Goal: Task Accomplishment & Management: Use online tool/utility

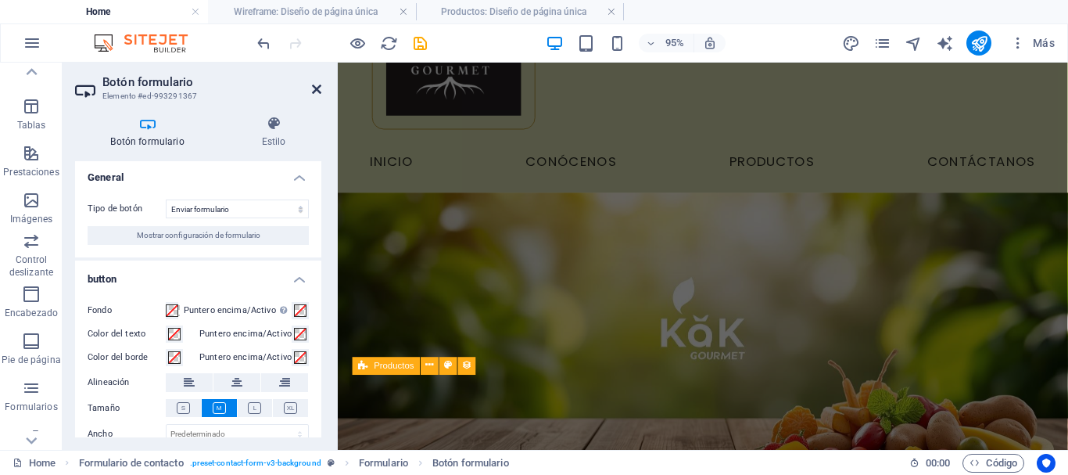
click at [312, 90] on icon at bounding box center [316, 89] width 9 height 13
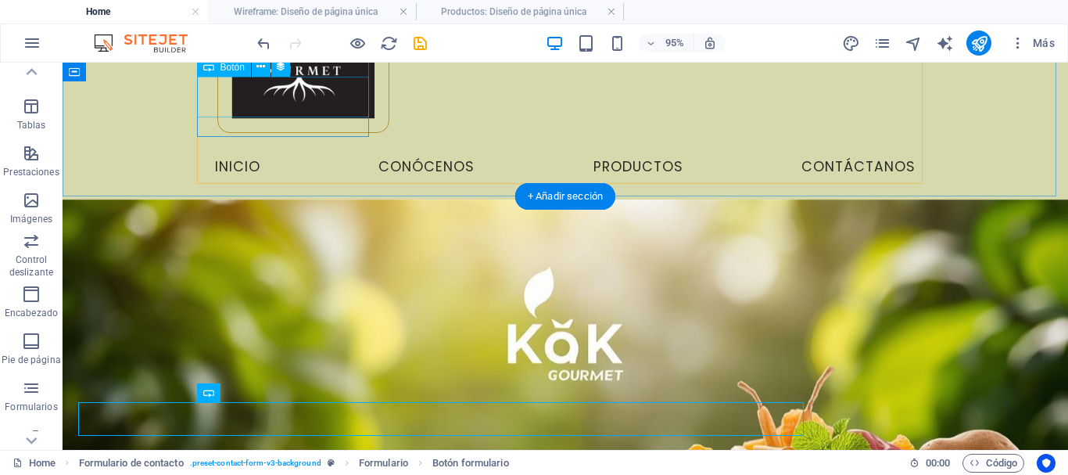
scroll to position [998, 0]
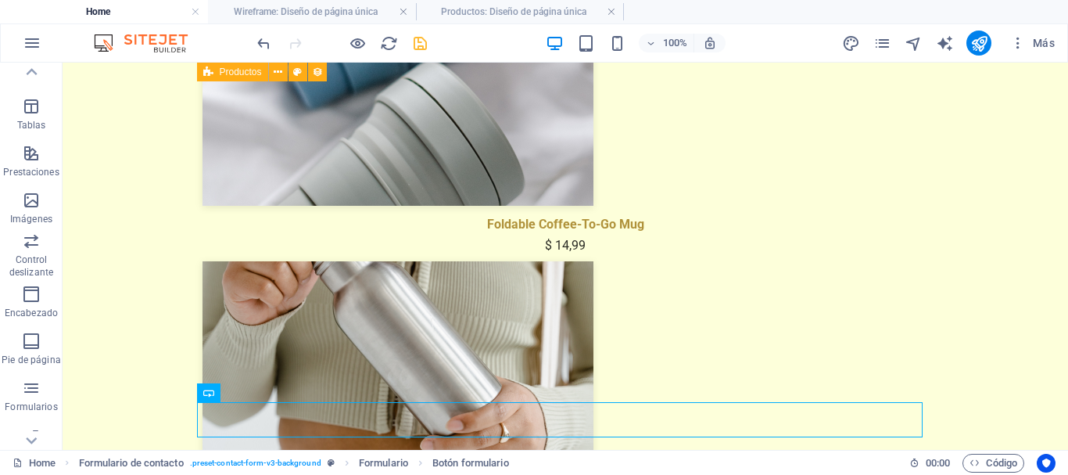
click at [421, 44] on icon "save" at bounding box center [420, 43] width 18 height 18
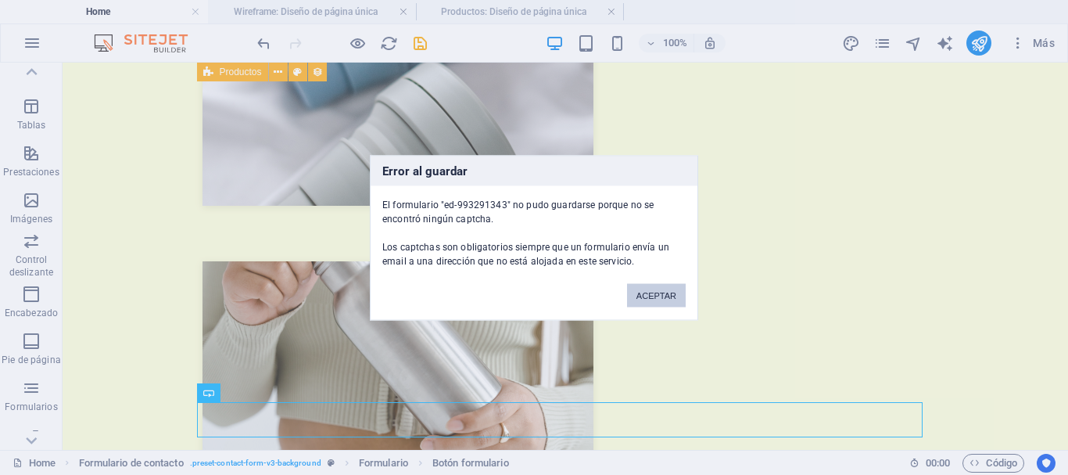
click at [653, 295] on button "ACEPTAR" at bounding box center [656, 294] width 59 height 23
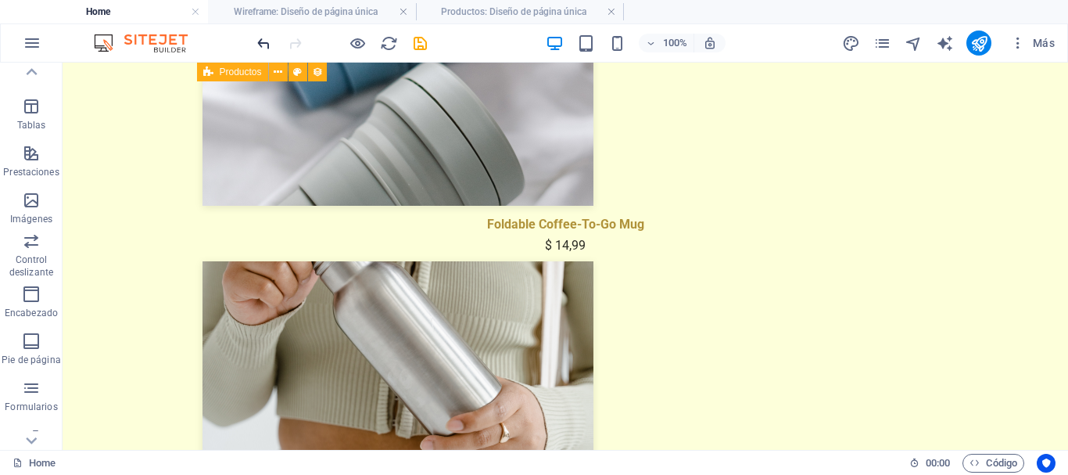
click at [268, 46] on icon "undo" at bounding box center [264, 43] width 18 height 18
click at [423, 42] on icon "save" at bounding box center [420, 43] width 18 height 18
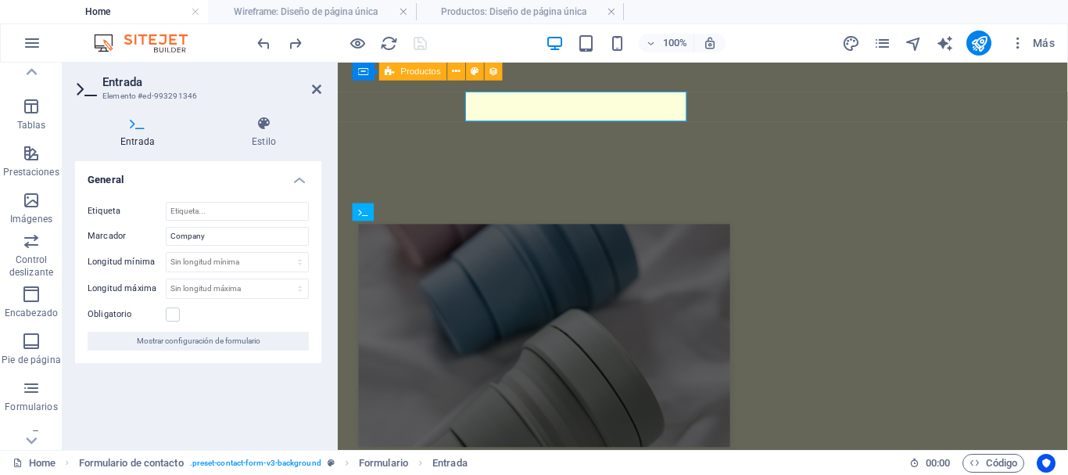
scroll to position [978, 0]
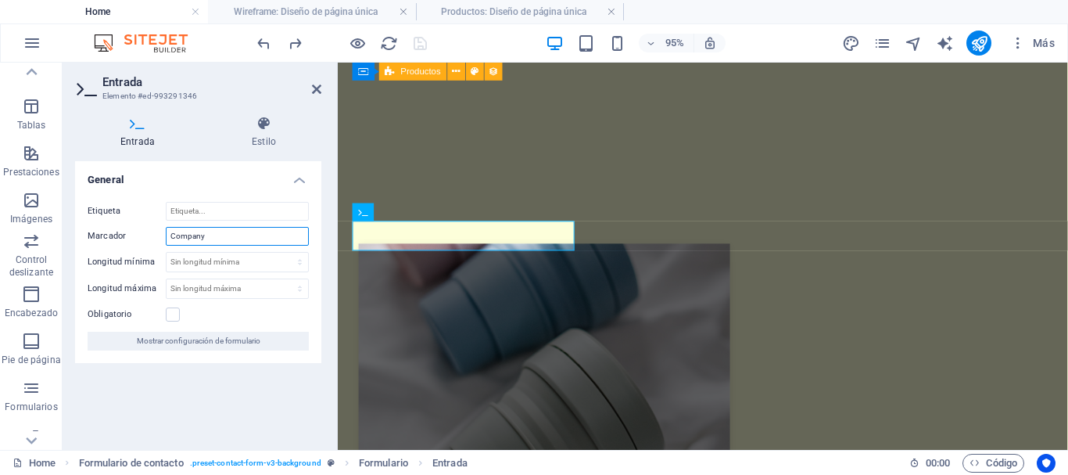
drag, startPoint x: 217, startPoint y: 237, endPoint x: 163, endPoint y: 228, distance: 54.6
click at [163, 228] on div "Marcador Company" at bounding box center [198, 236] width 221 height 19
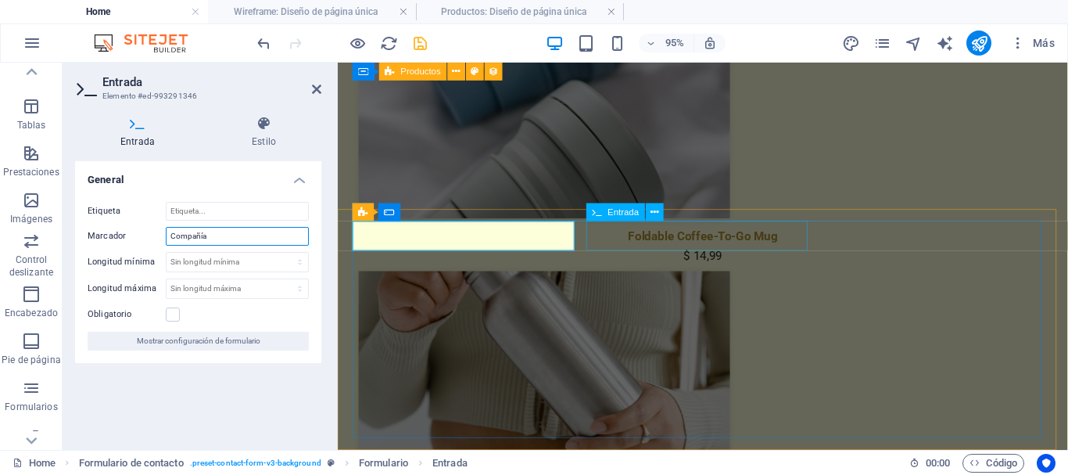
type input "Compañía"
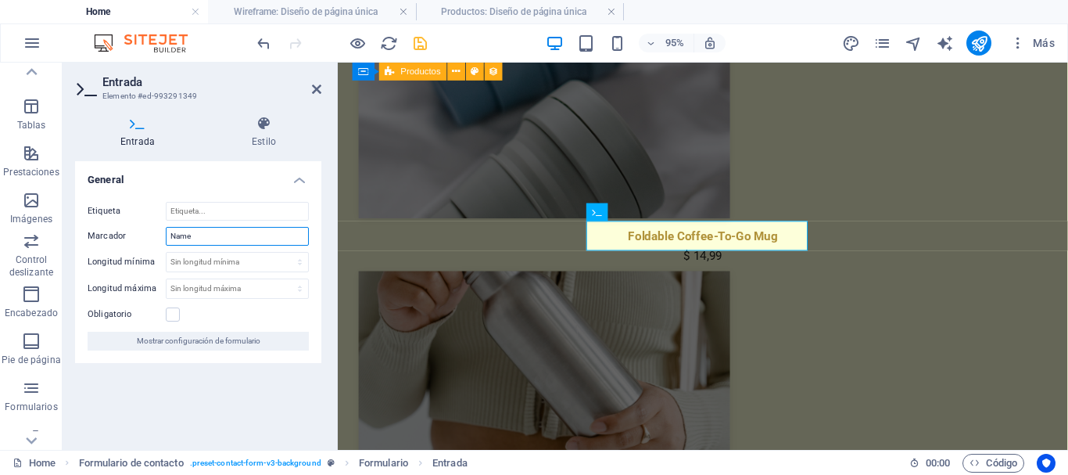
click at [211, 238] on input "Name" at bounding box center [237, 236] width 143 height 19
type input "Nombre"
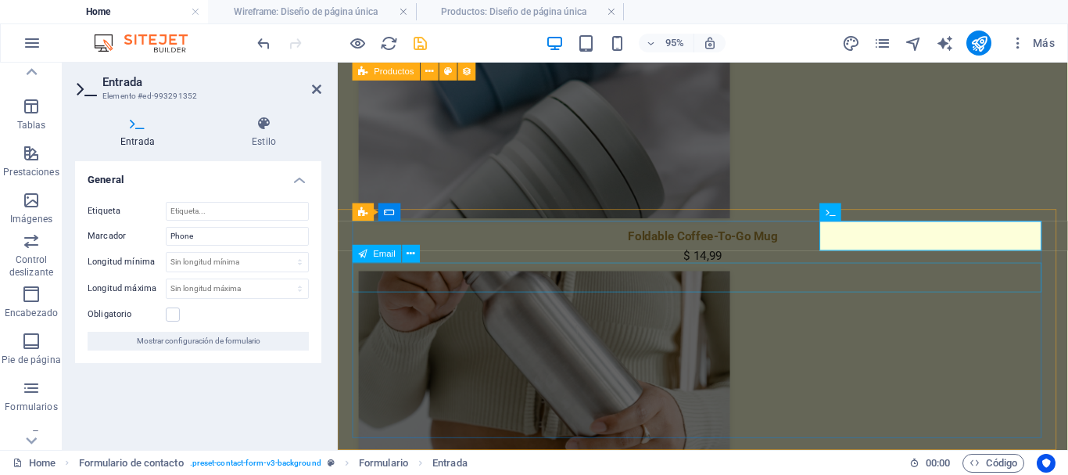
type input "Apellido"
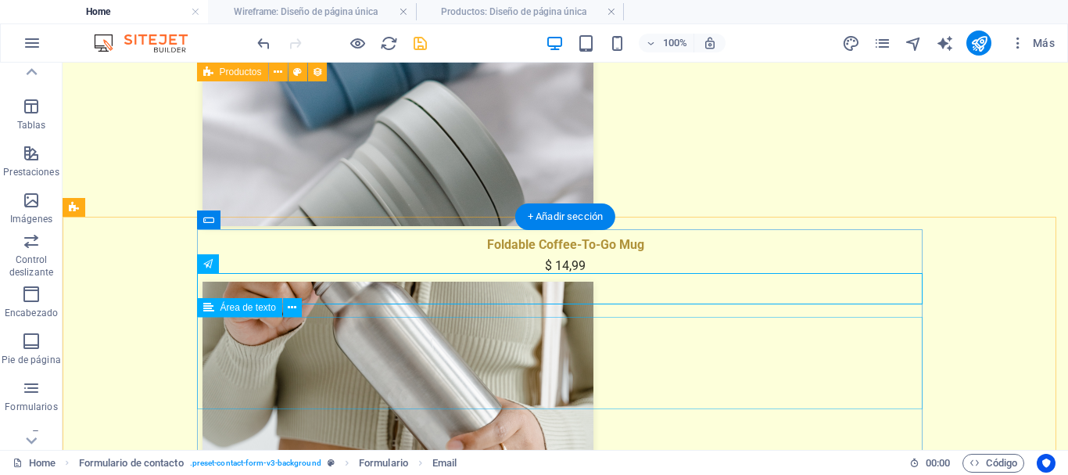
scroll to position [998, 0]
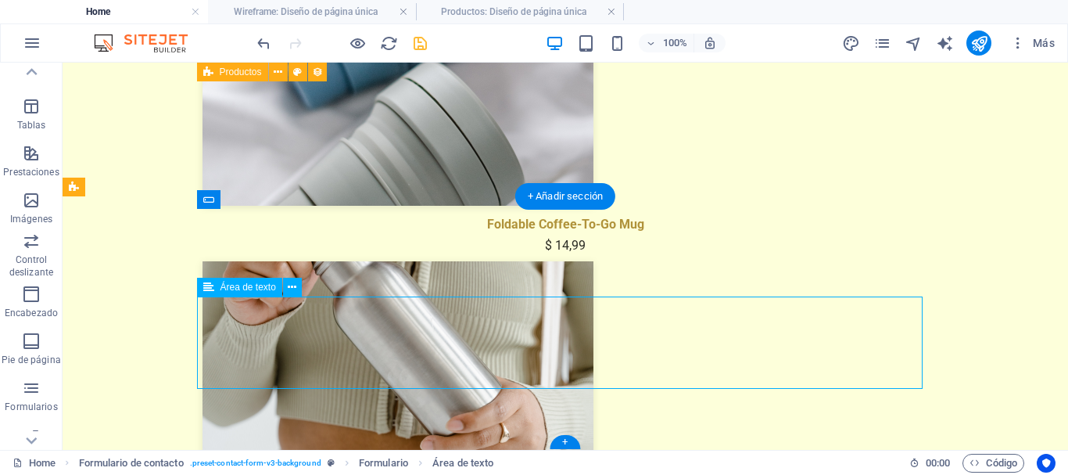
click at [299, 314] on div "Barra de menús Series de botones Separador Series de botones Menú Logo Contened…" at bounding box center [566, 256] width 1006 height 387
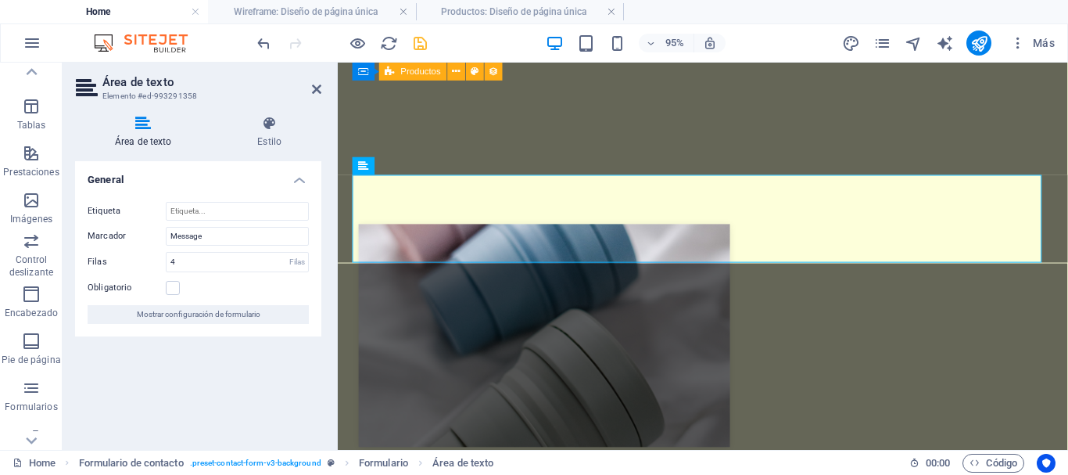
scroll to position [978, 0]
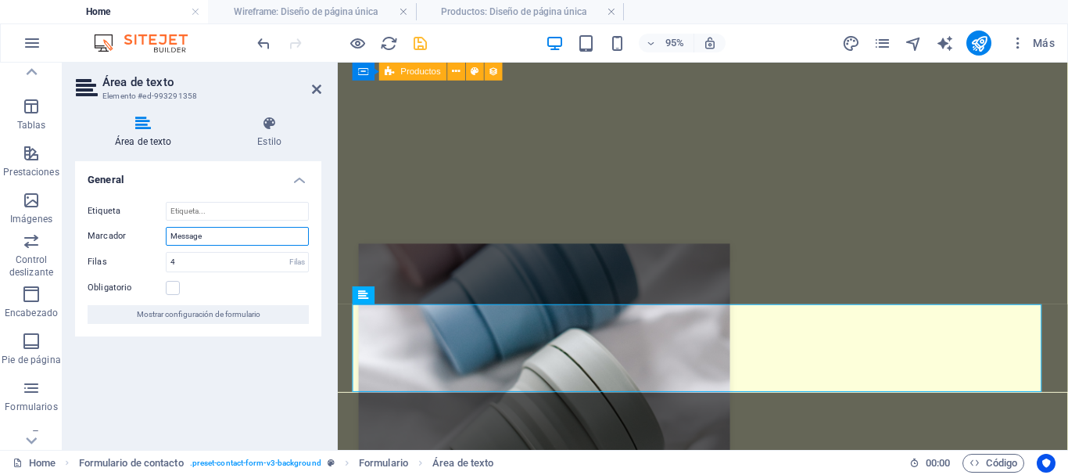
click at [216, 236] on input "Message" at bounding box center [237, 236] width 143 height 19
type textarea "Mensaje"
click at [292, 367] on div "General Etiqueta Marcador Message [PERSON_NAME] 4 [PERSON_NAME] Obligatorio Mos…" at bounding box center [198, 299] width 246 height 276
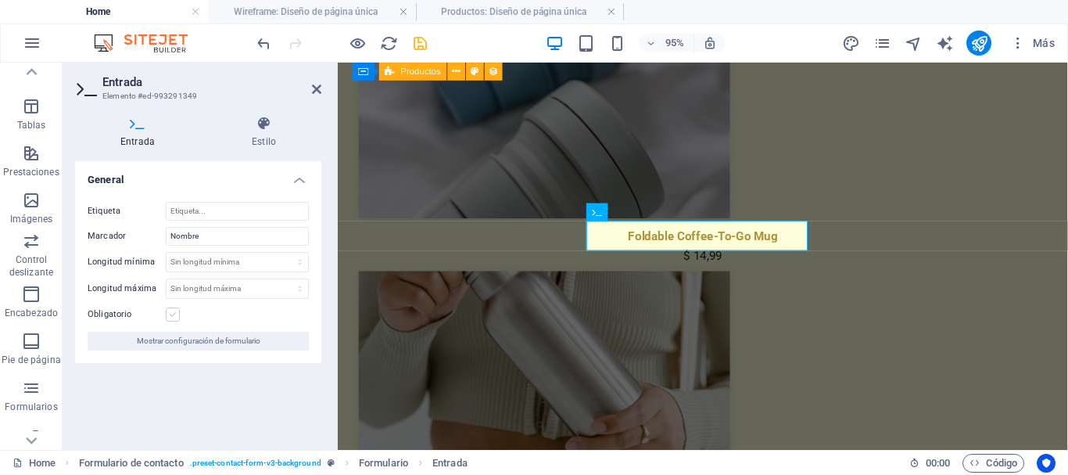
click at [177, 318] on label at bounding box center [173, 314] width 14 height 14
click at [0, 0] on input "Obligatorio" at bounding box center [0, 0] width 0 height 0
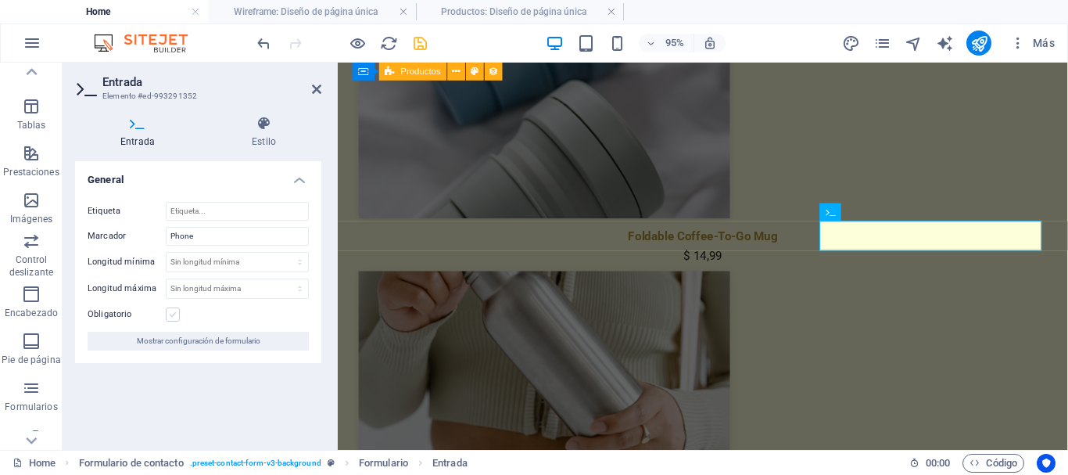
click at [172, 314] on label at bounding box center [173, 314] width 14 height 14
click at [0, 0] on input "Obligatorio" at bounding box center [0, 0] width 0 height 0
click at [414, 40] on icon "save" at bounding box center [420, 43] width 18 height 18
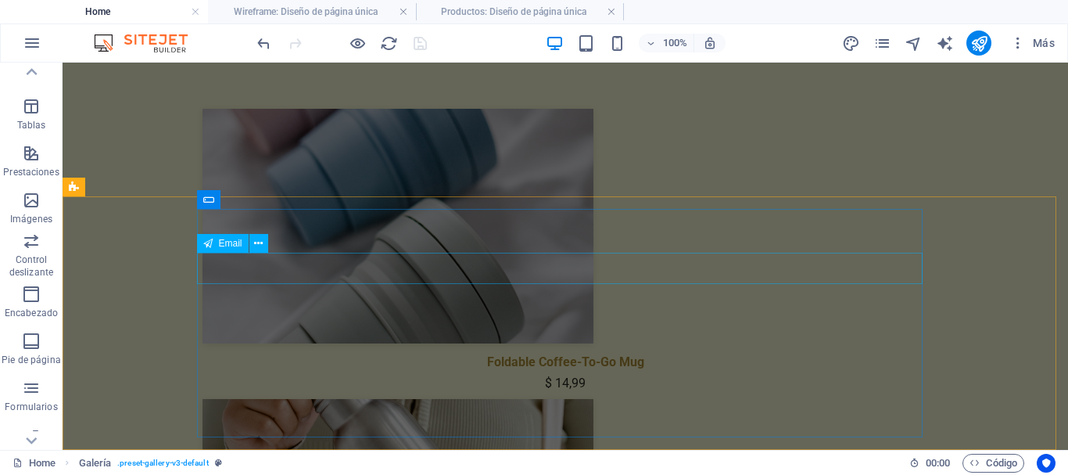
scroll to position [998, 0]
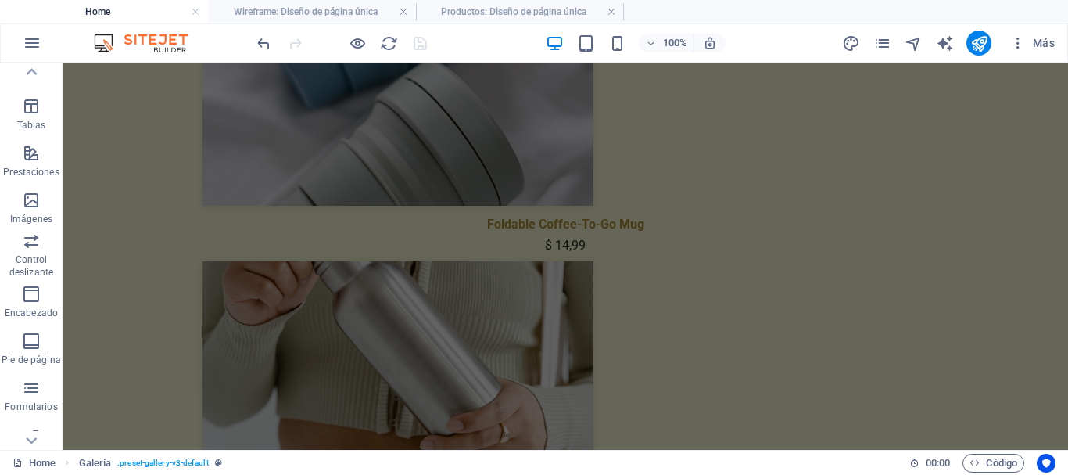
click at [358, 43] on icon "button" at bounding box center [358, 43] width 18 height 18
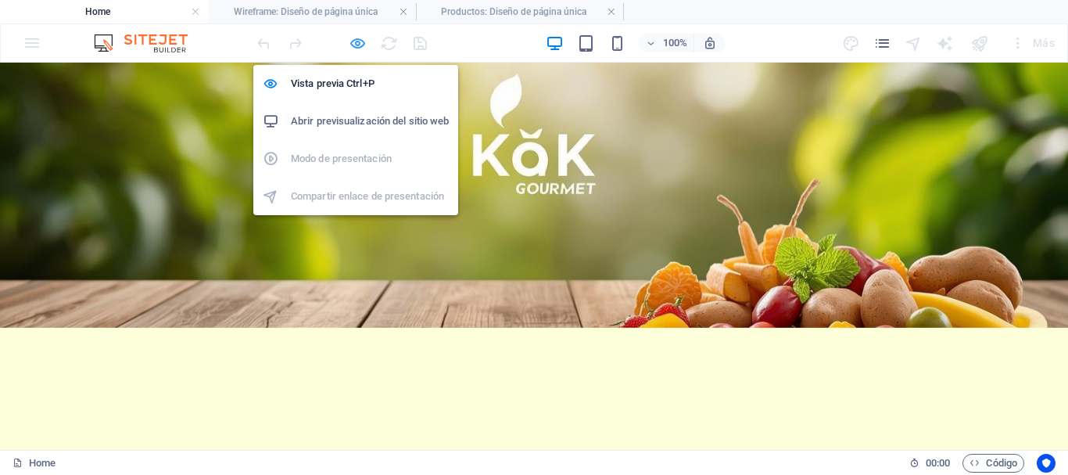
scroll to position [0, 0]
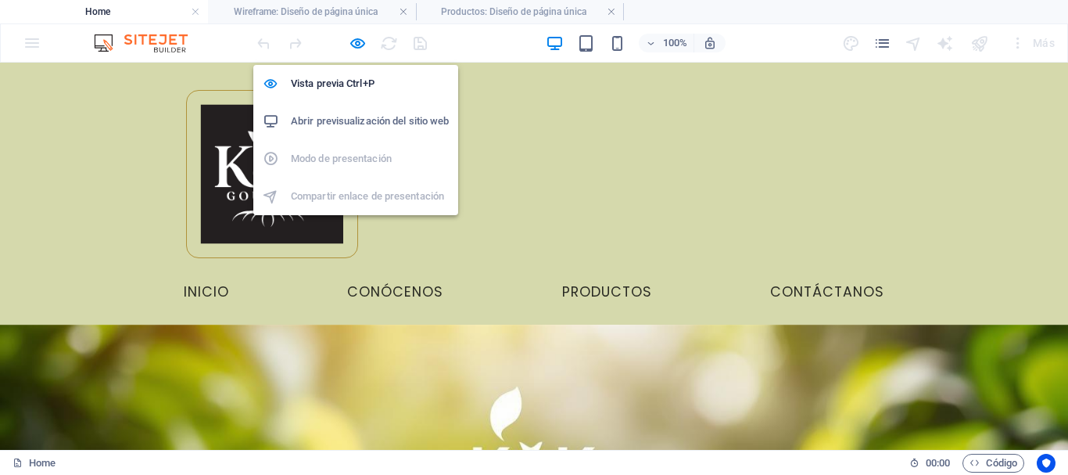
click at [350, 116] on h6 "Abrir previsualización del sitio web" at bounding box center [370, 121] width 158 height 19
